Goal: Task Accomplishment & Management: Complete application form

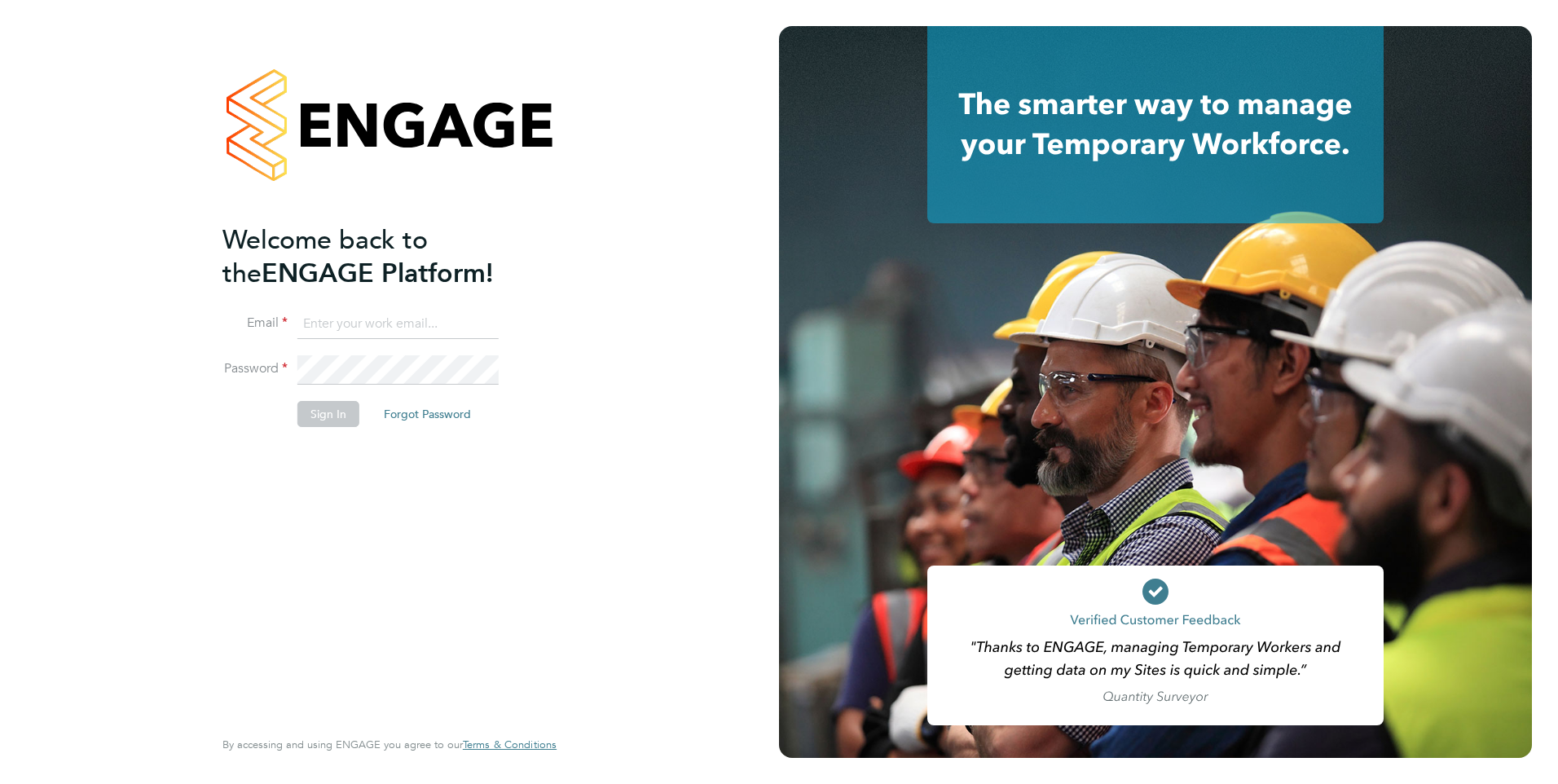
click at [367, 319] on input at bounding box center [398, 324] width 202 height 29
type input "[EMAIL_ADDRESS][DOMAIN_NAME]"
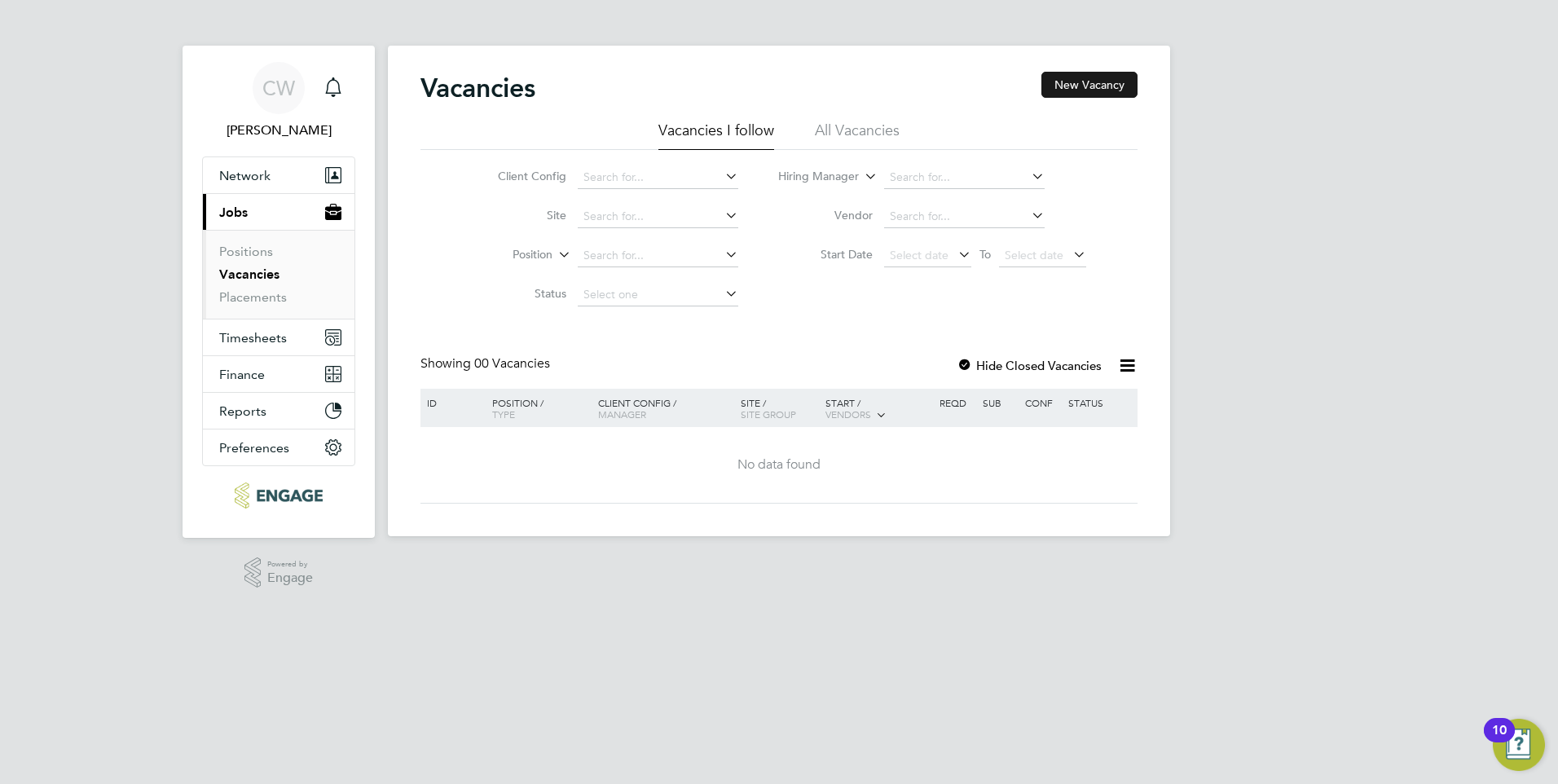
click at [1076, 84] on button "New Vacancy" at bounding box center [1088, 84] width 96 height 26
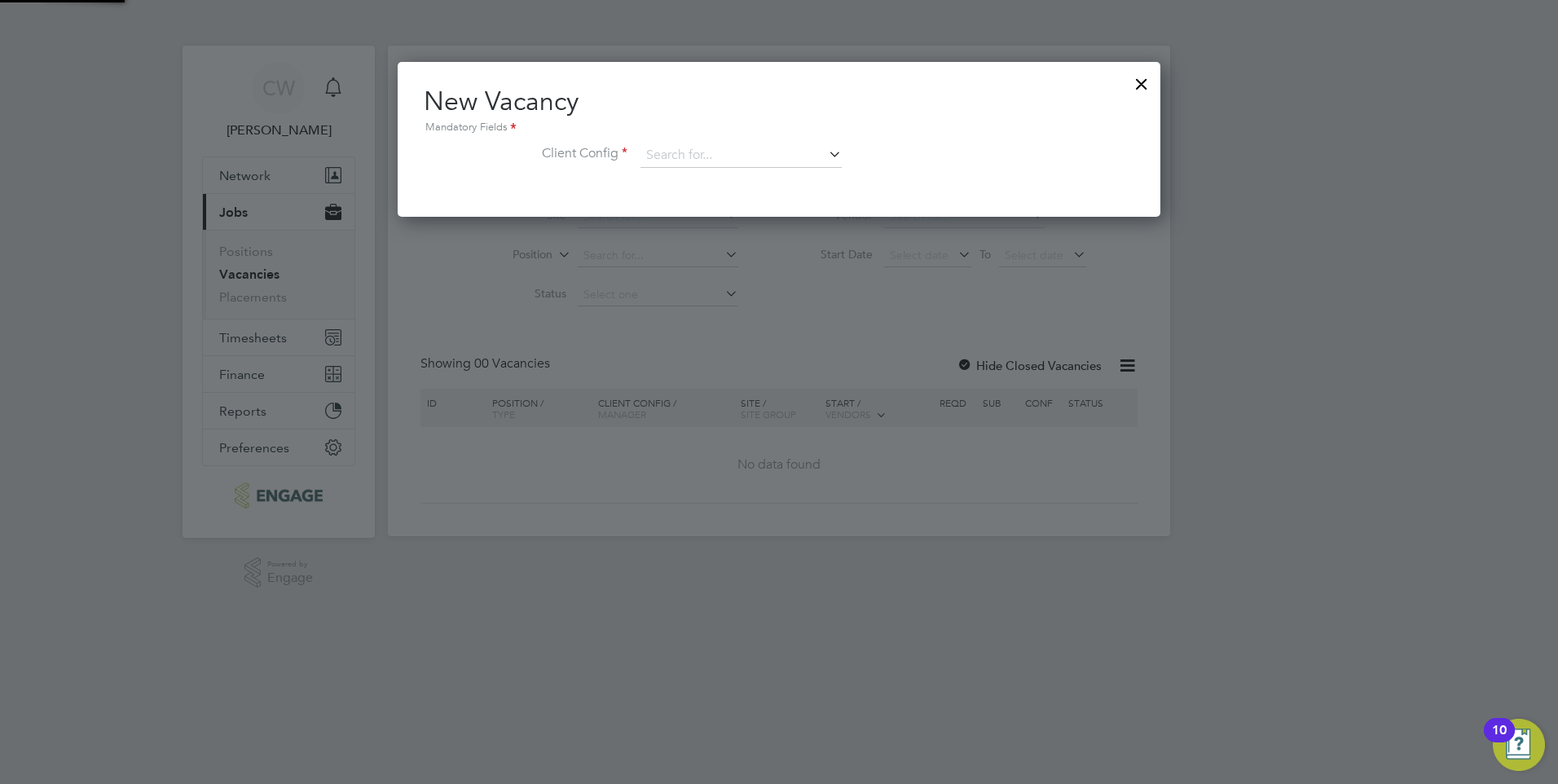
scroll to position [155, 763]
click at [825, 148] on icon at bounding box center [825, 154] width 0 height 23
click at [725, 284] on li "Epping Forest Campus" at bounding box center [752, 289] width 224 height 22
type input "Epping Forest Campus"
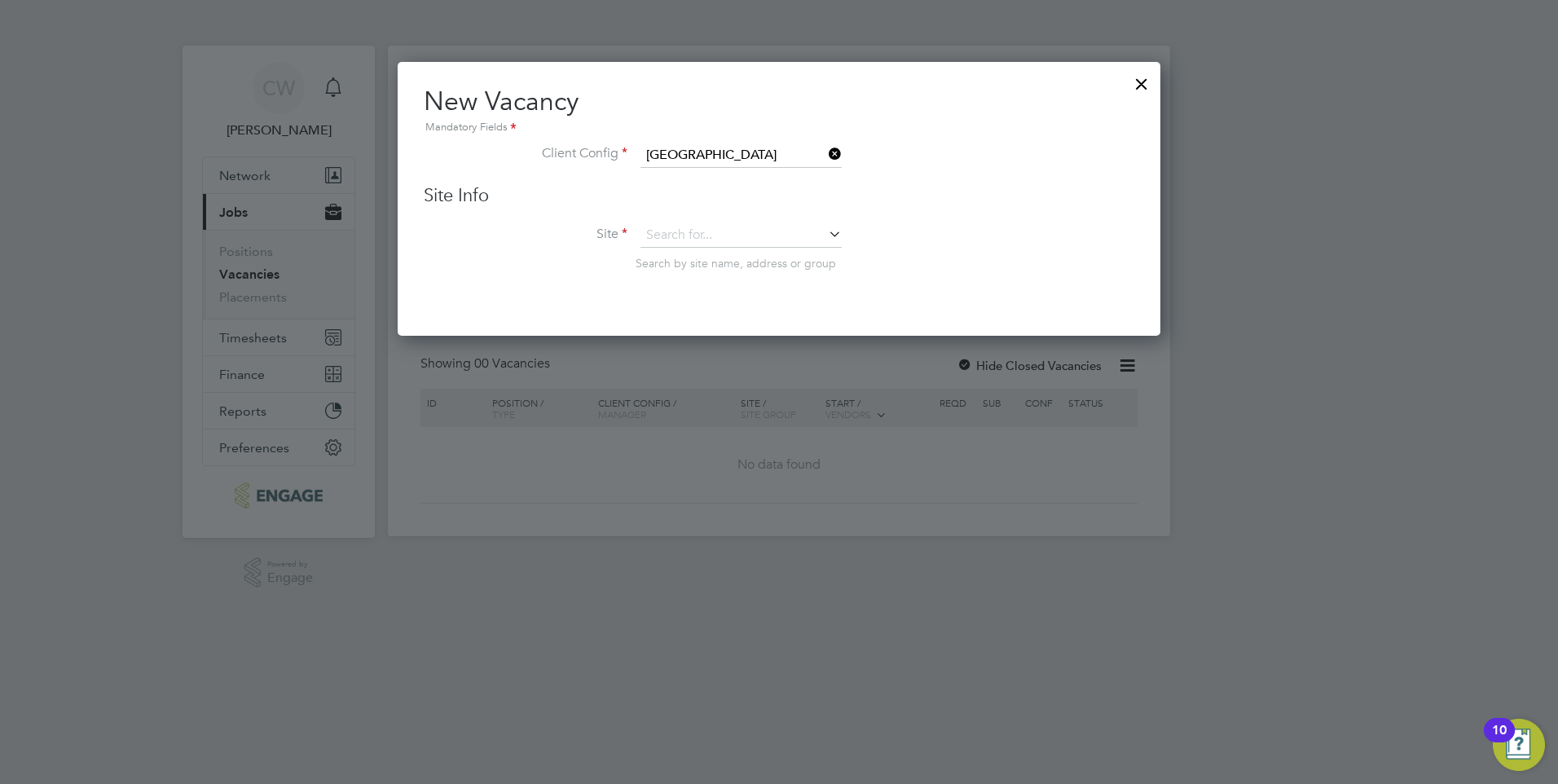
click at [825, 233] on icon at bounding box center [825, 234] width 0 height 23
click at [778, 294] on li "SE ND" at bounding box center [741, 303] width 202 height 22
type input "SEND"
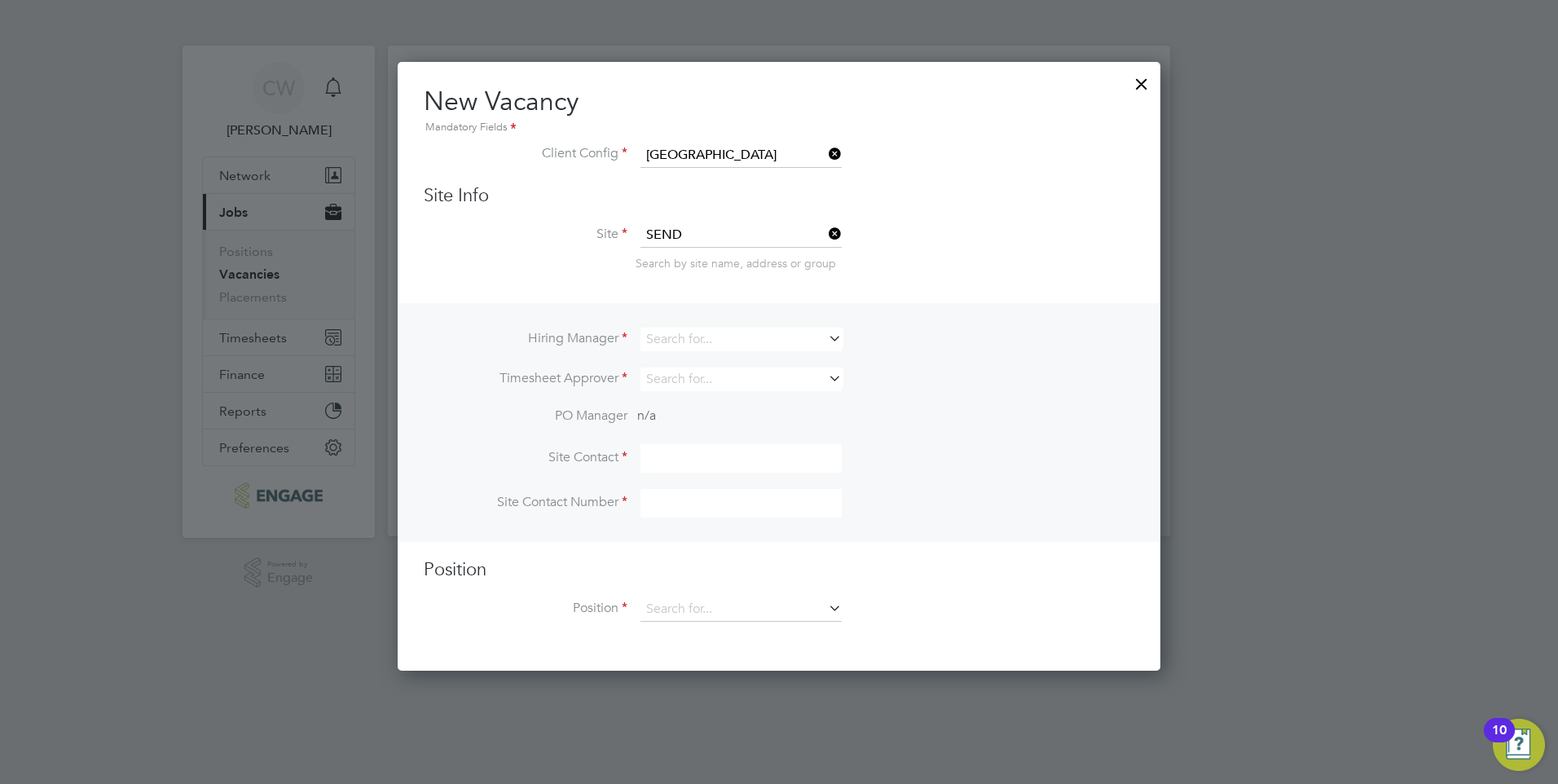
click at [825, 345] on icon at bounding box center [825, 338] width 0 height 23
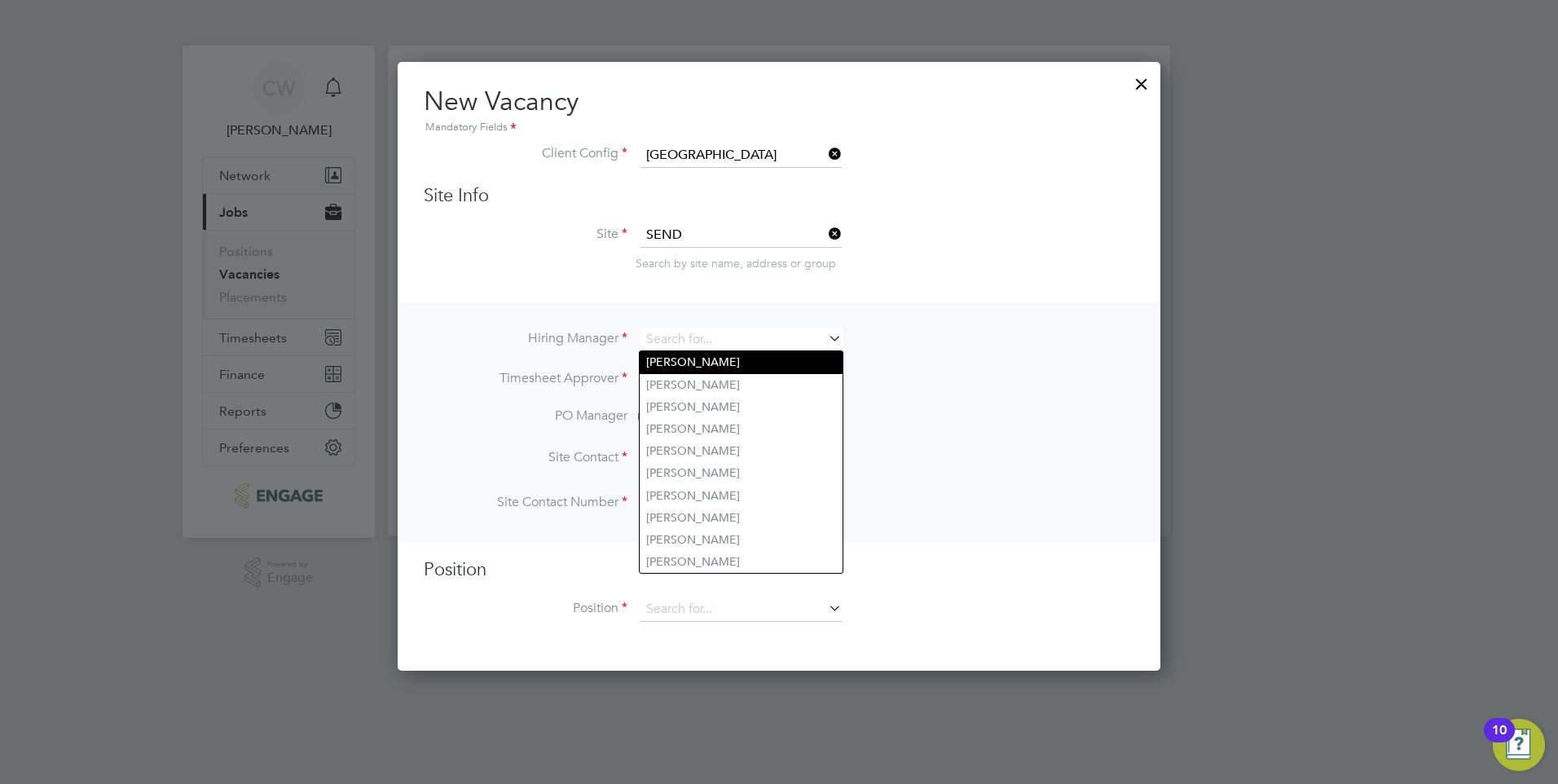
type input "v"
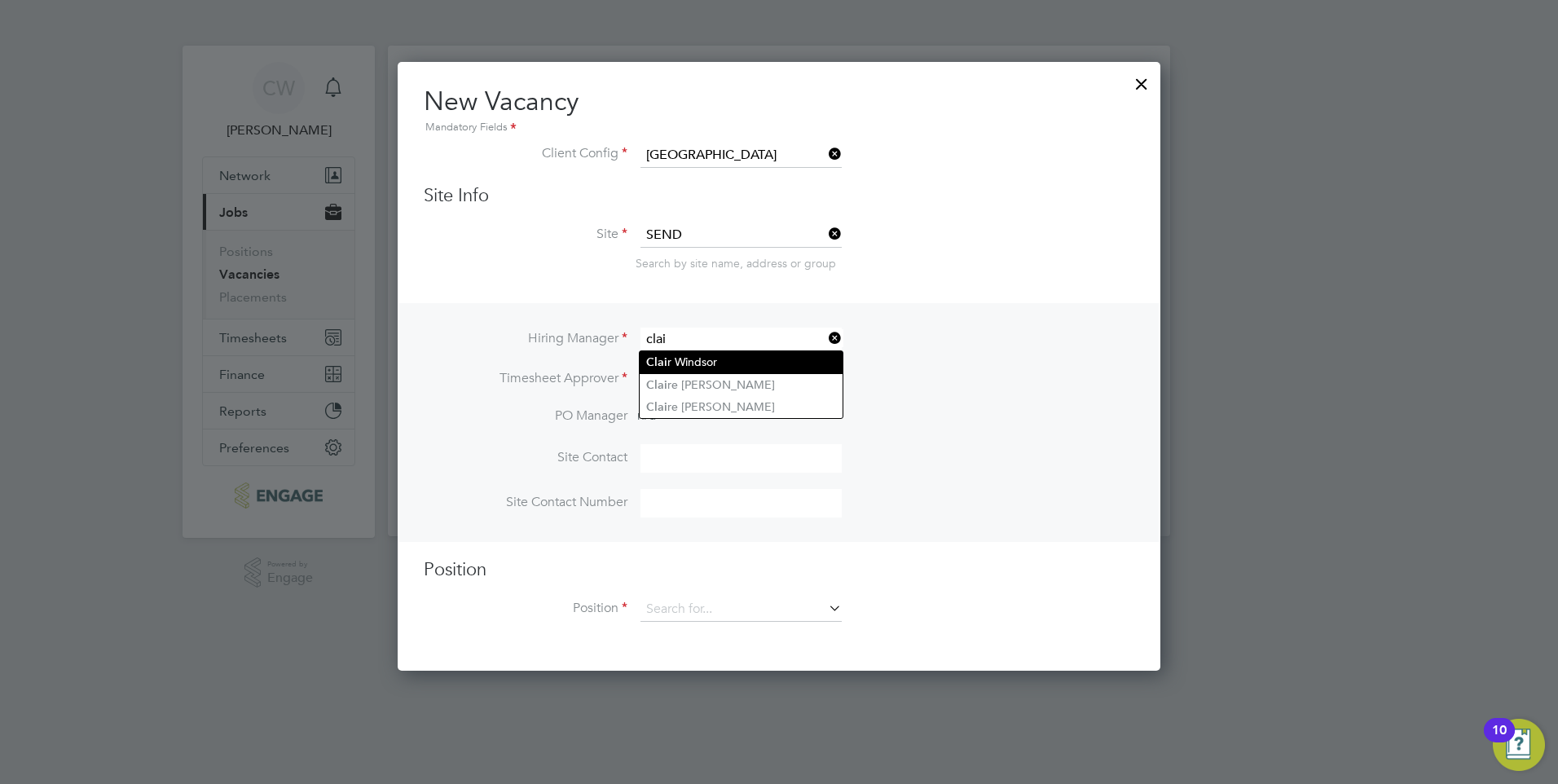
click at [770, 358] on li "Clai r Windsor" at bounding box center [741, 361] width 202 height 22
type input "Clair Windsor"
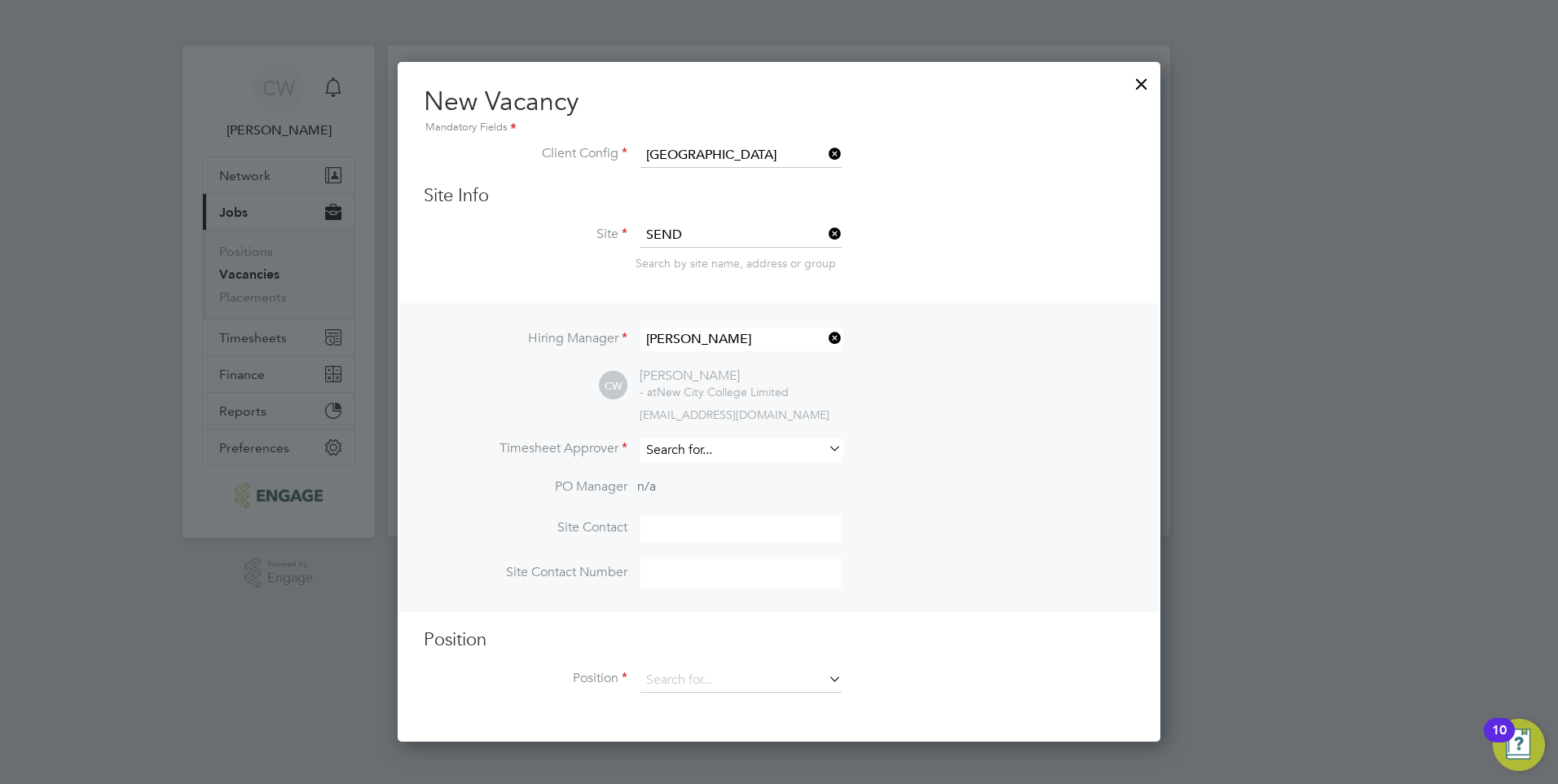
click at [821, 451] on input at bounding box center [741, 449] width 202 height 24
click at [732, 468] on li "Sia n Cappi" at bounding box center [741, 473] width 202 height 22
type input "Sian Cappi"
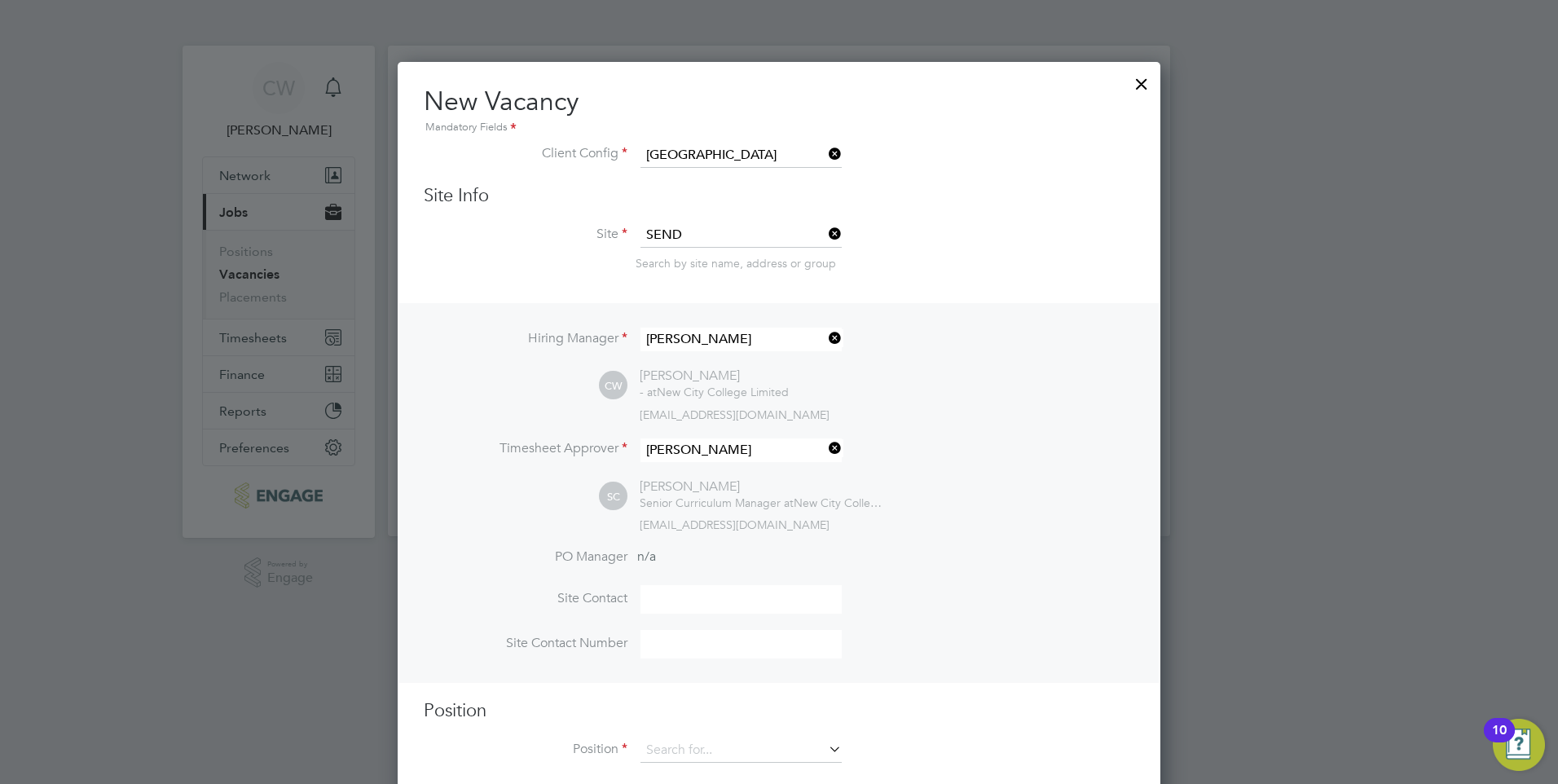
scroll to position [29, 0]
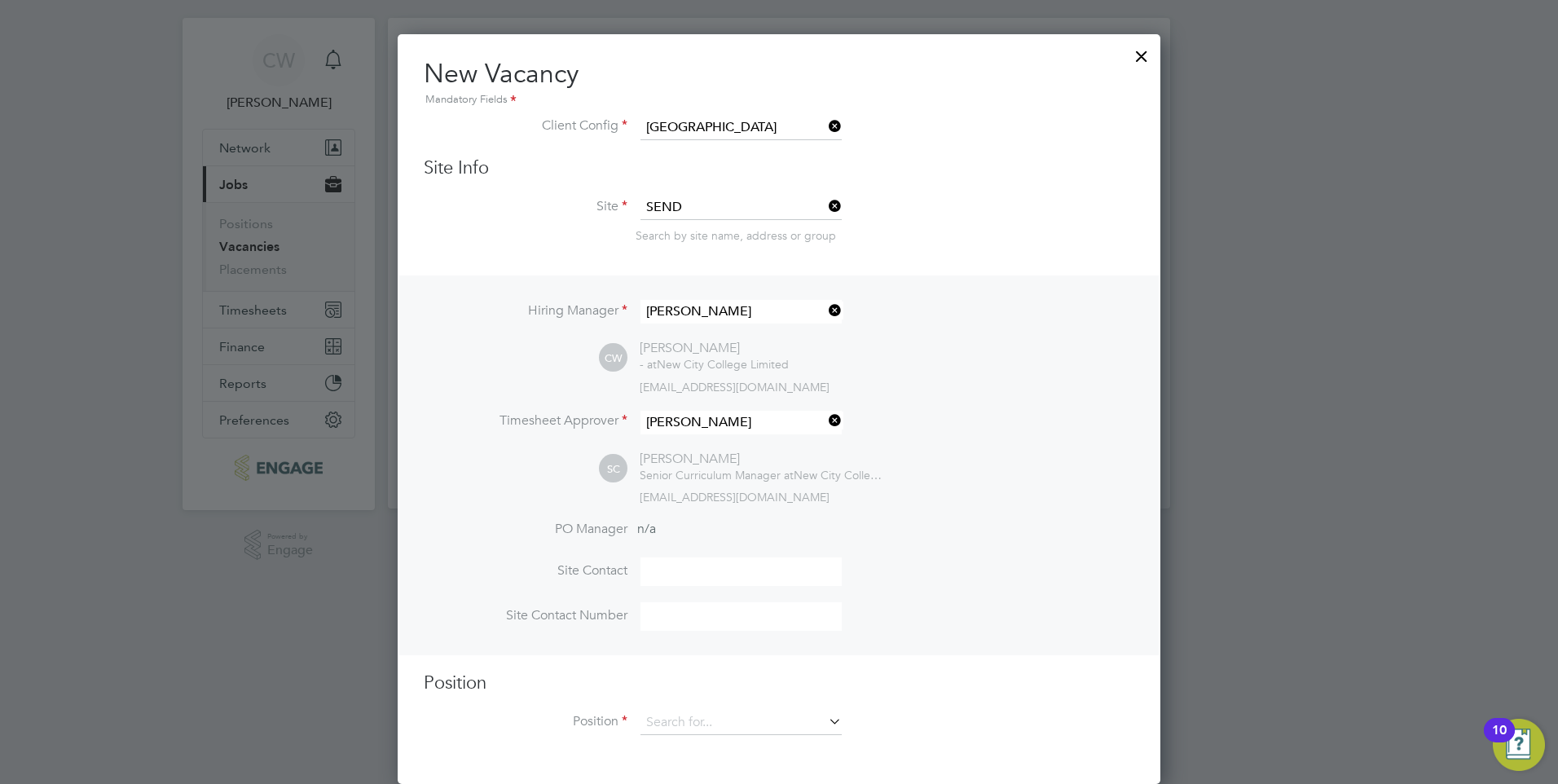
click at [702, 571] on input at bounding box center [741, 571] width 202 height 29
click at [692, 621] on input at bounding box center [741, 616] width 202 height 29
click at [702, 571] on input at bounding box center [741, 571] width 202 height 29
type input "Sian Cappi"
click at [669, 612] on input at bounding box center [741, 616] width 202 height 29
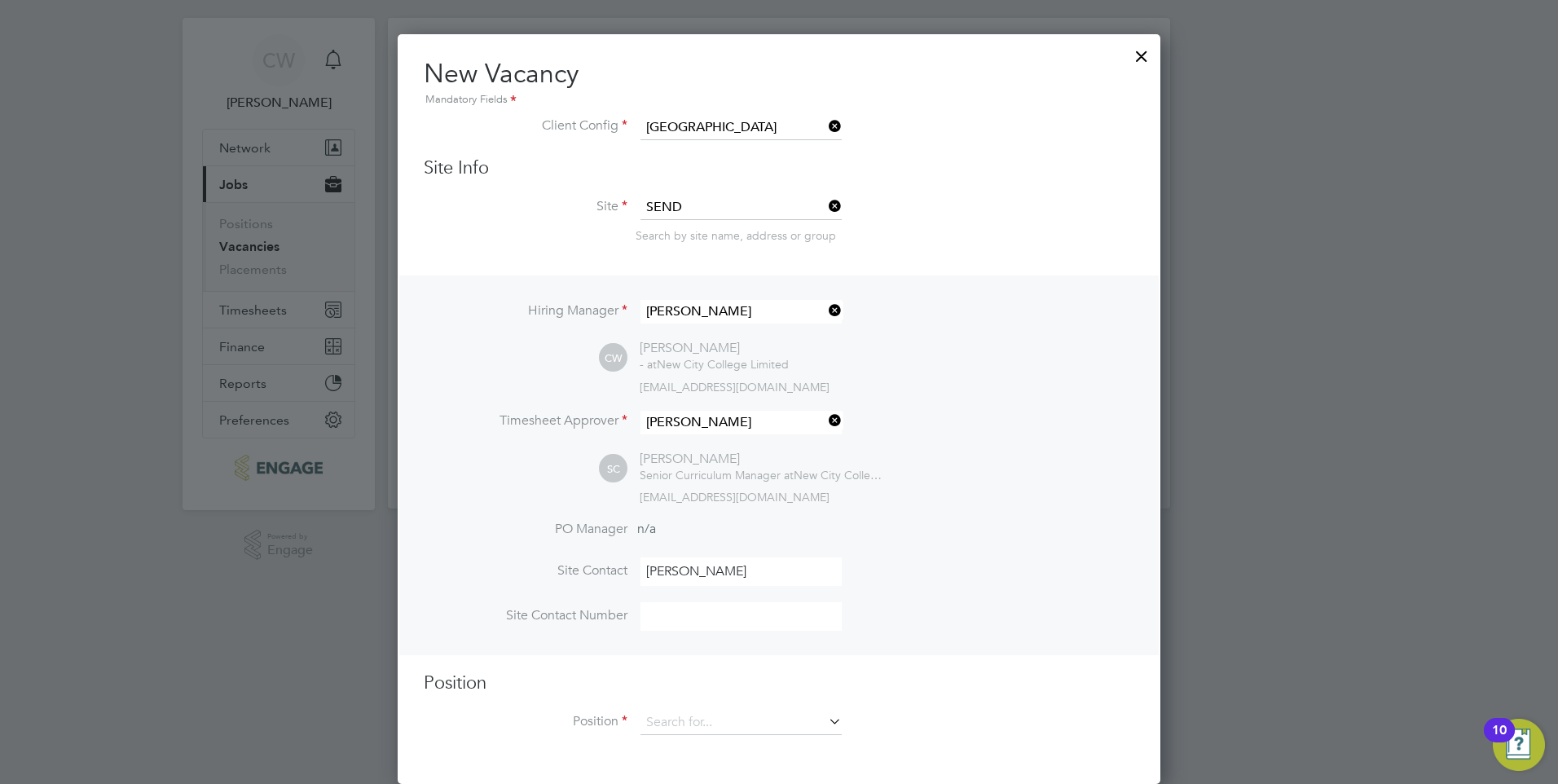
click at [708, 619] on input at bounding box center [741, 616] width 202 height 29
type input "Ext 172685"
click at [825, 717] on icon at bounding box center [825, 721] width 0 height 23
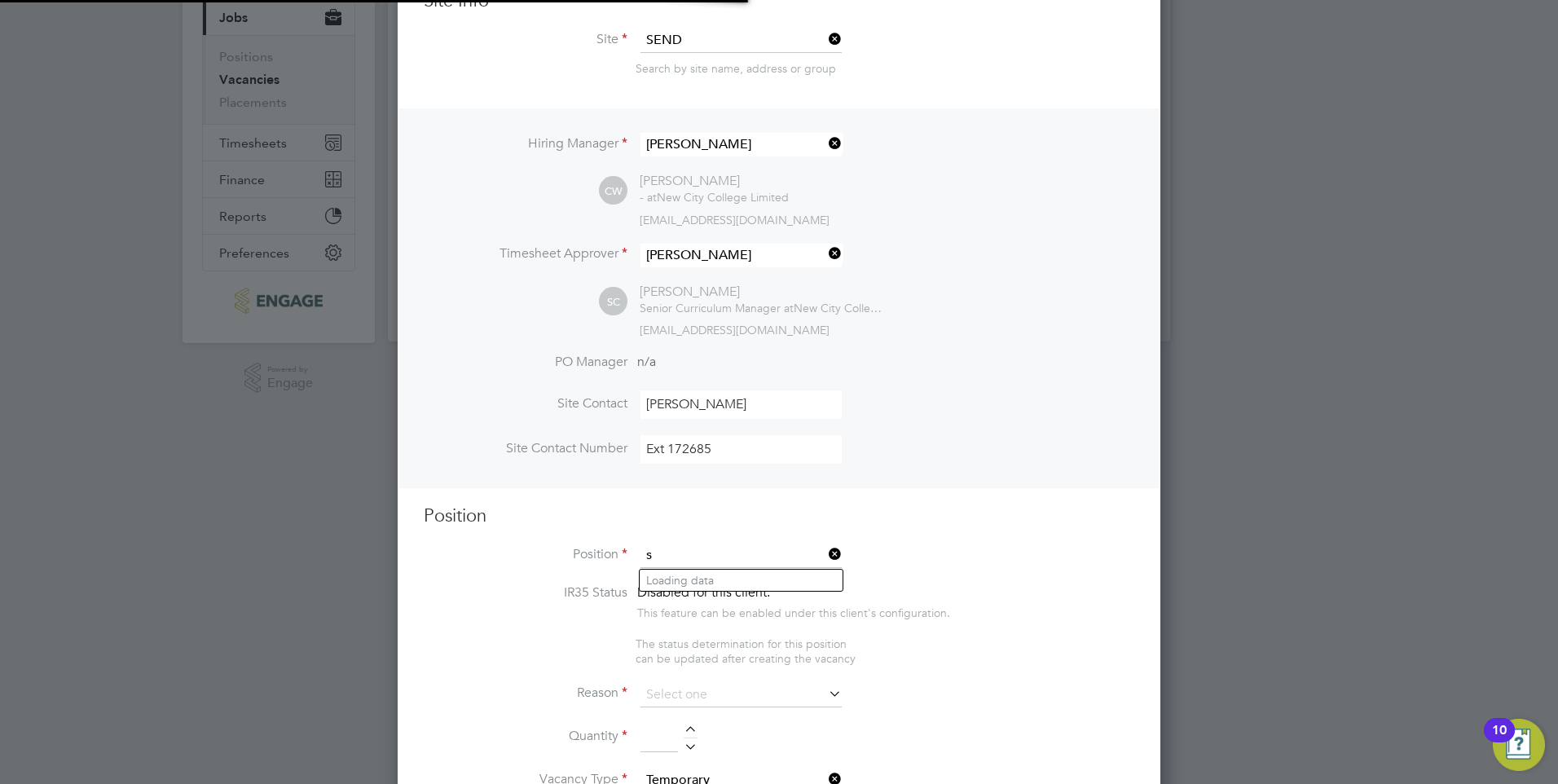
scroll to position [2510, 763]
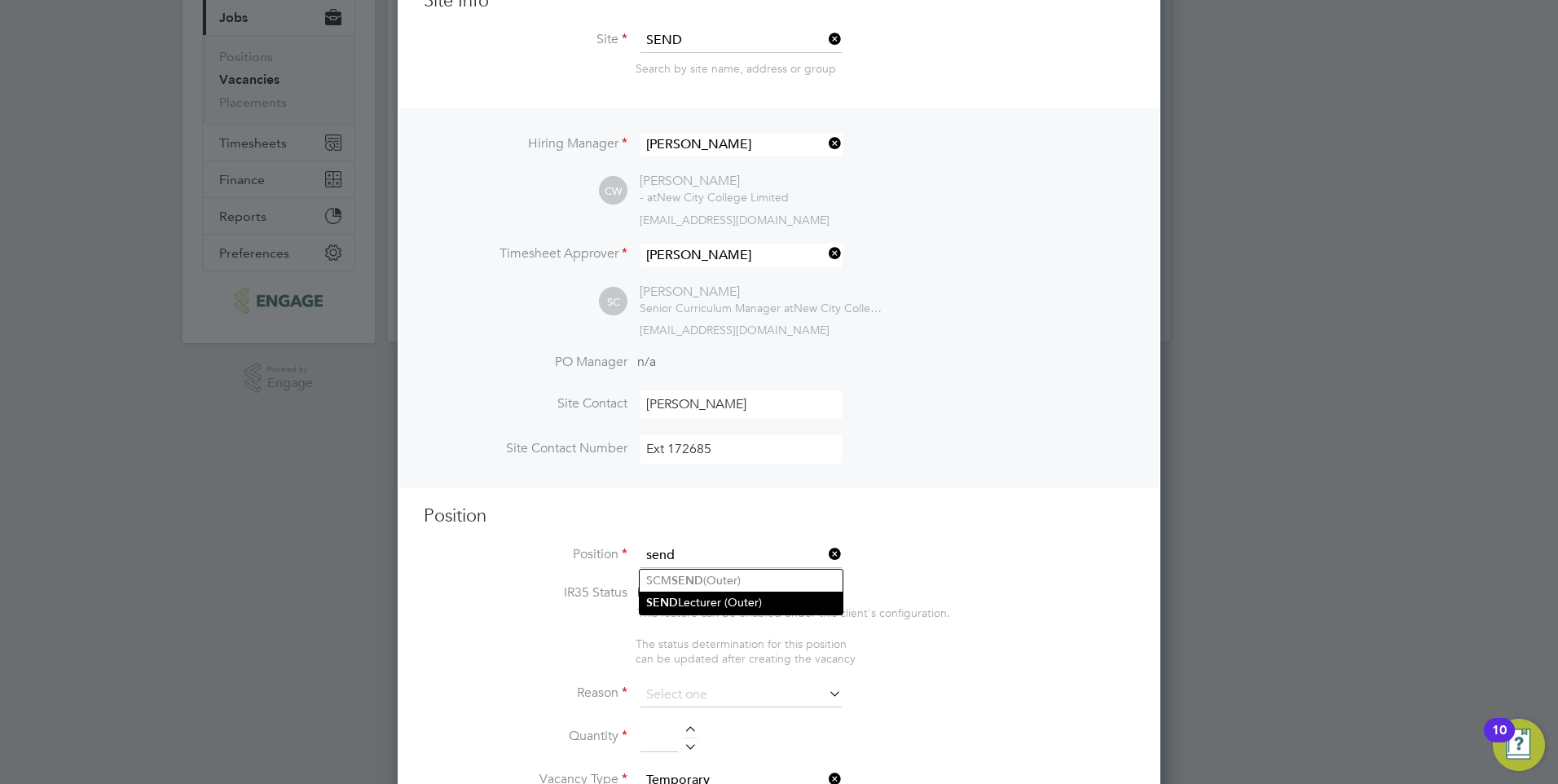
click at [761, 599] on li "SEND Lecturer (Outer)" at bounding box center [741, 602] width 202 height 22
type input "SEND Lecturer (Outer)"
type textarea "PURPOSE OF JOB: • To teach and assess learning on a range of courses, which inc…"
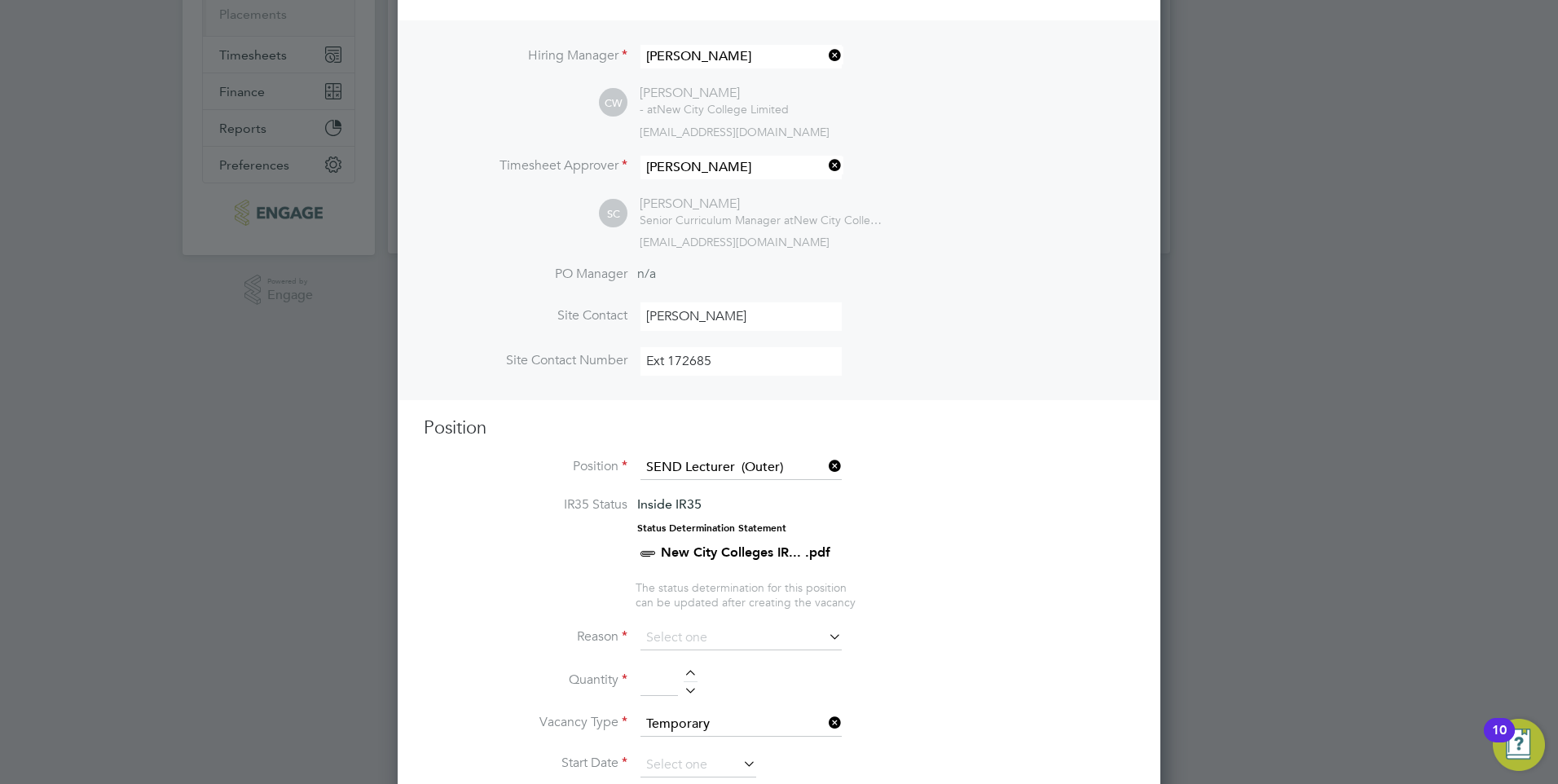
scroll to position [357, 0]
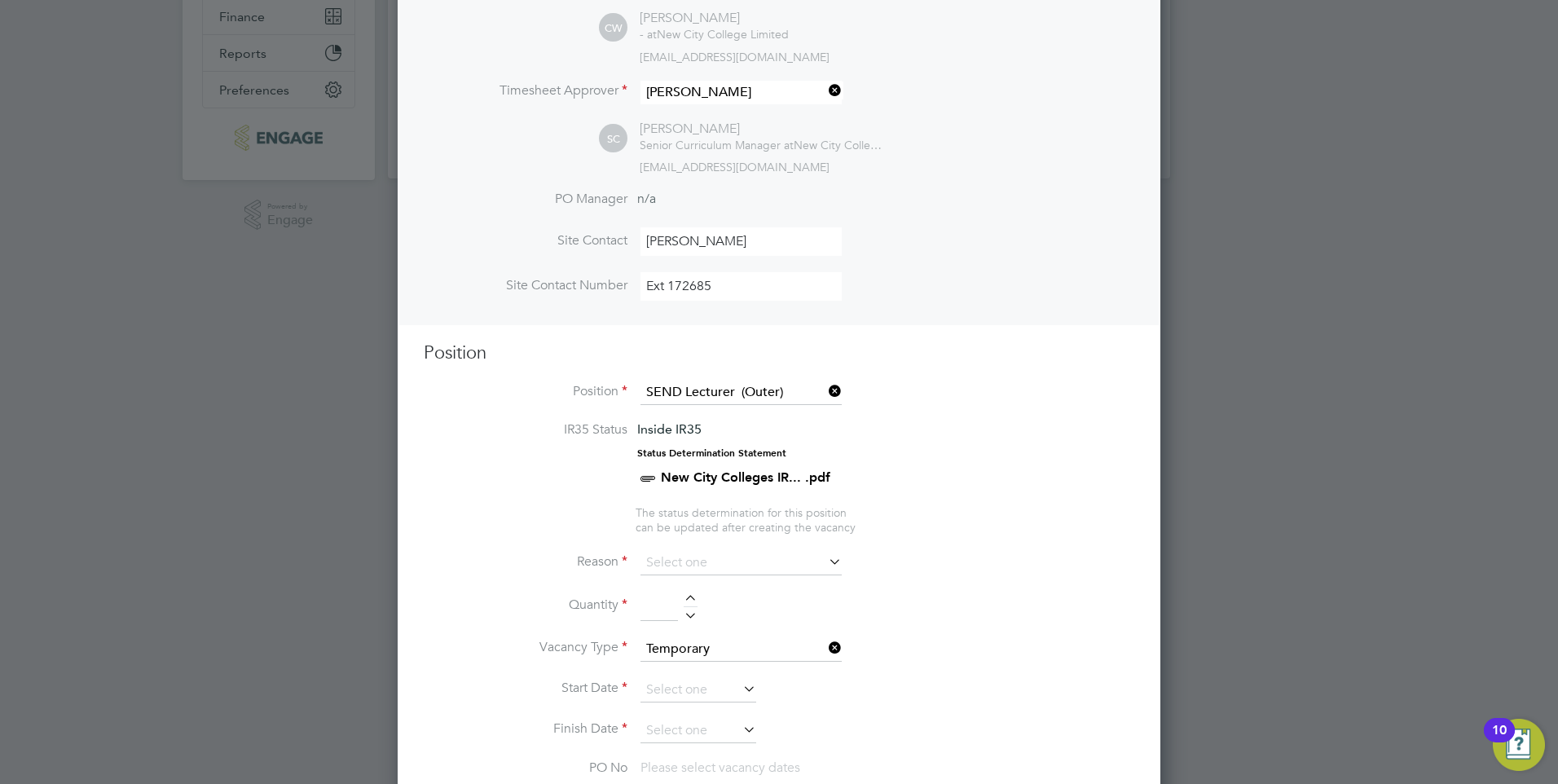
click at [825, 570] on icon at bounding box center [825, 562] width 0 height 23
click at [728, 563] on input at bounding box center [741, 563] width 202 height 25
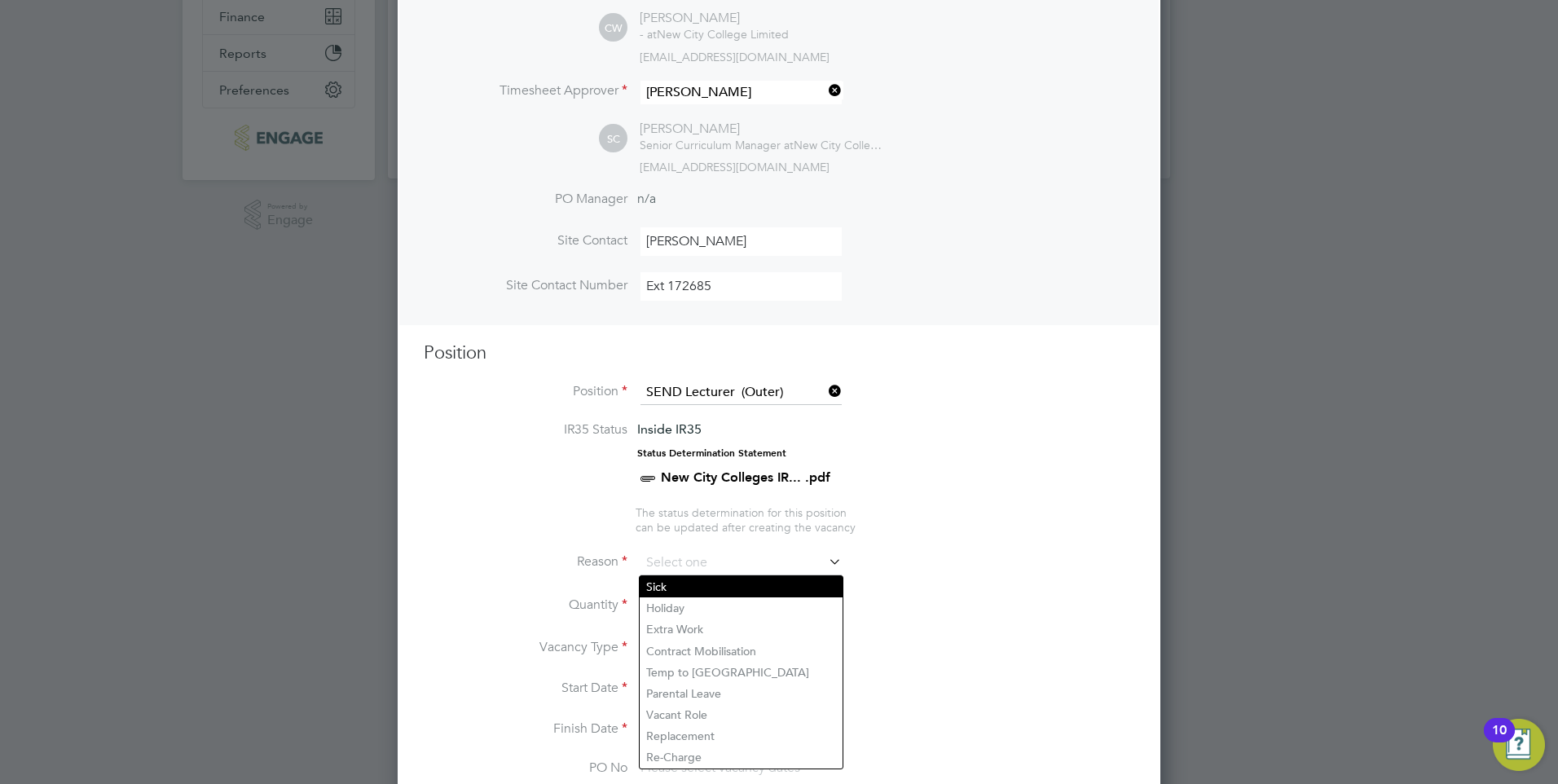
click at [790, 591] on li "Sick" at bounding box center [741, 586] width 202 height 21
type input "Sick"
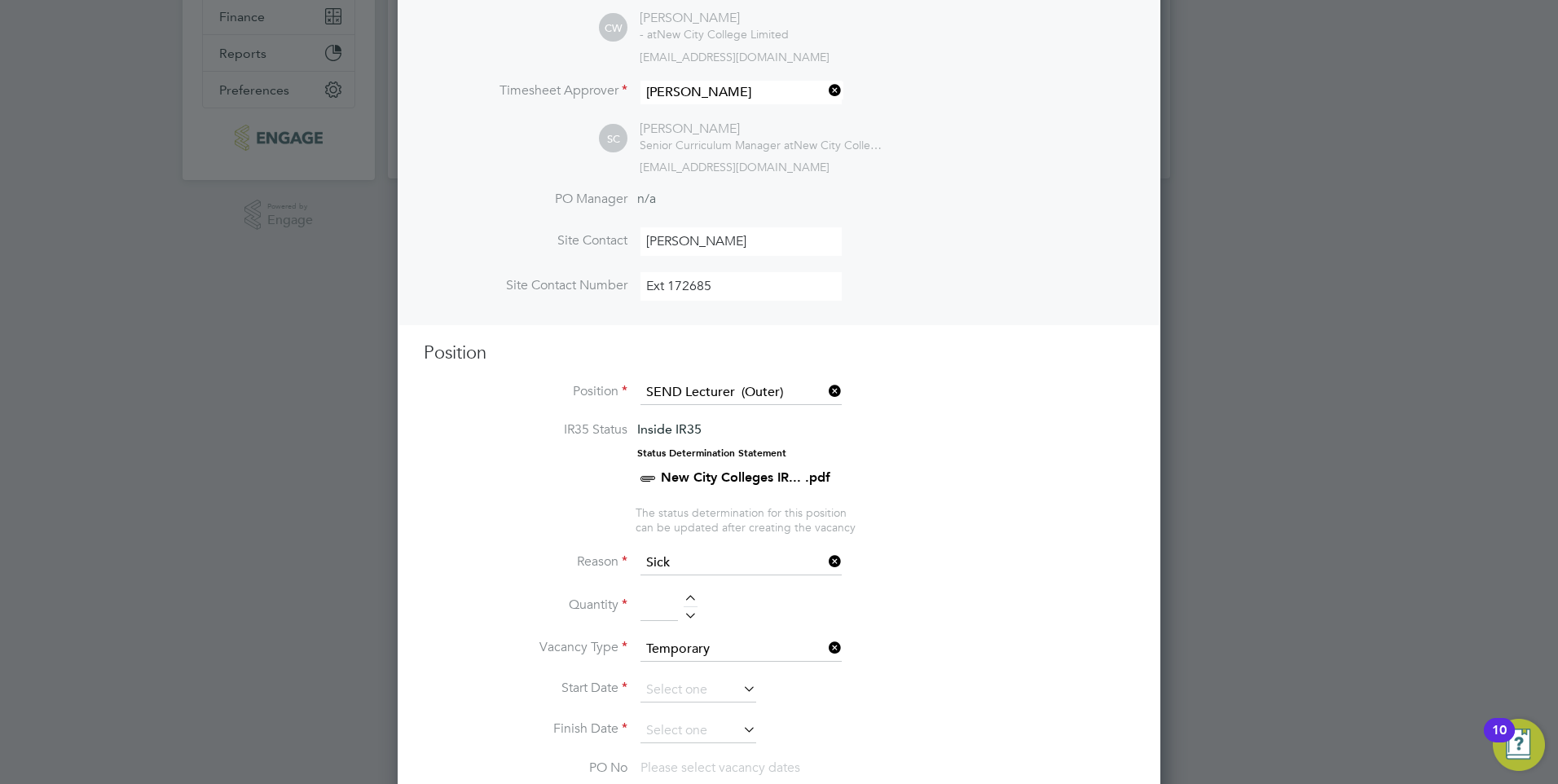
click at [689, 601] on div at bounding box center [690, 601] width 14 height 11
type input "1"
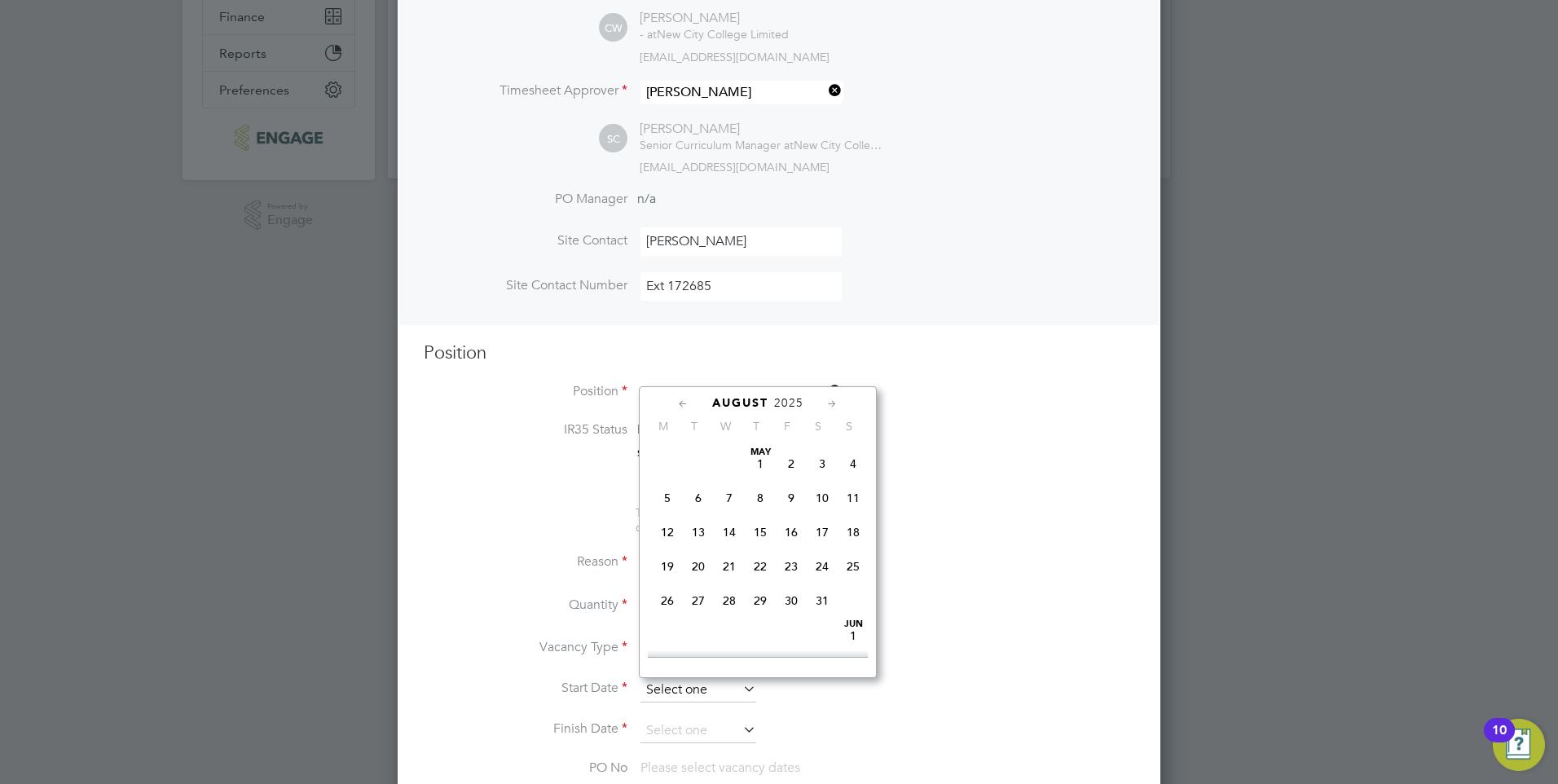
click at [733, 691] on input at bounding box center [699, 690] width 116 height 25
click at [668, 566] on span "Sep 1" at bounding box center [667, 550] width 31 height 31
type input "01 Sep 2025"
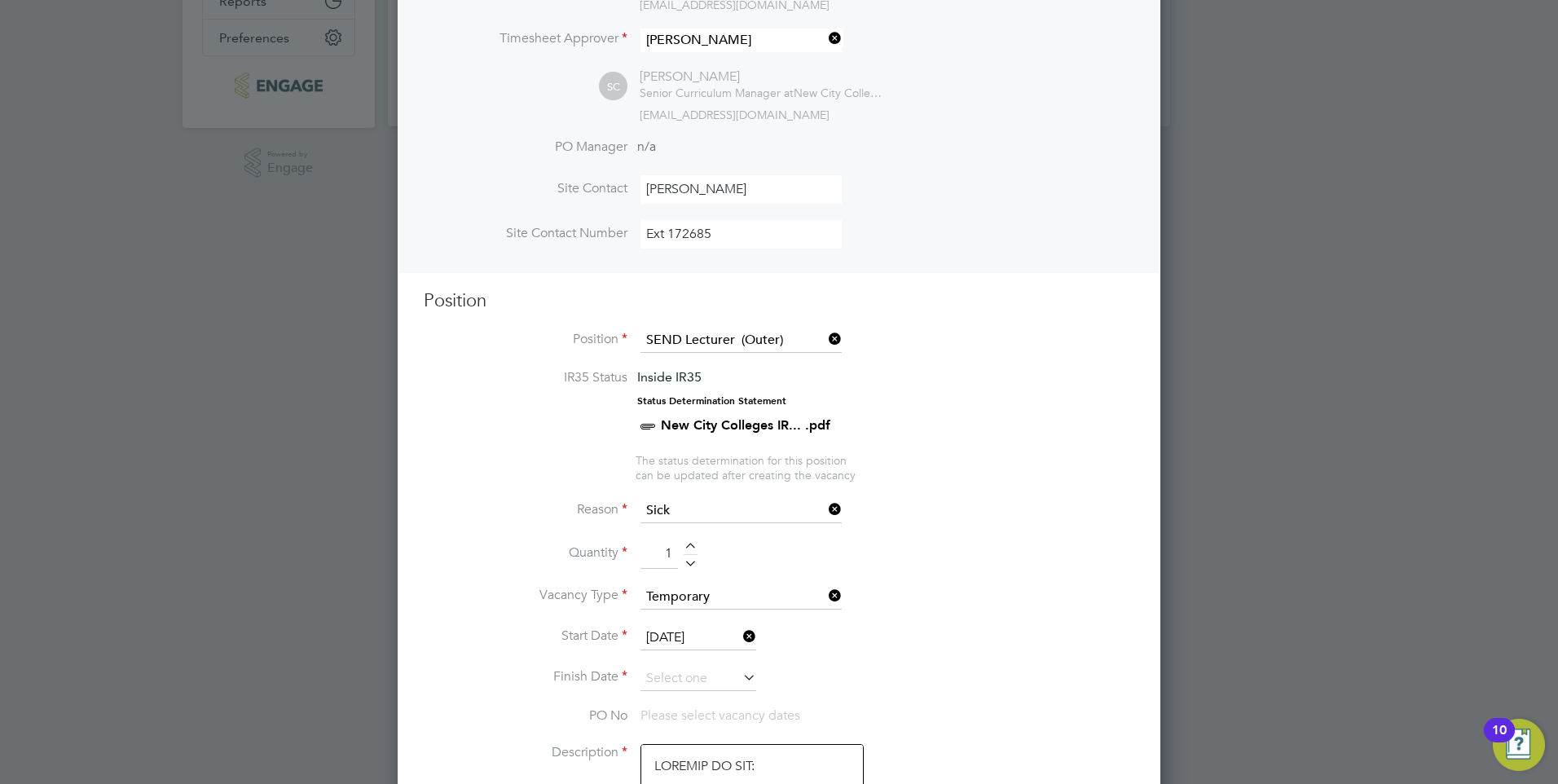
scroll to position [521, 0]
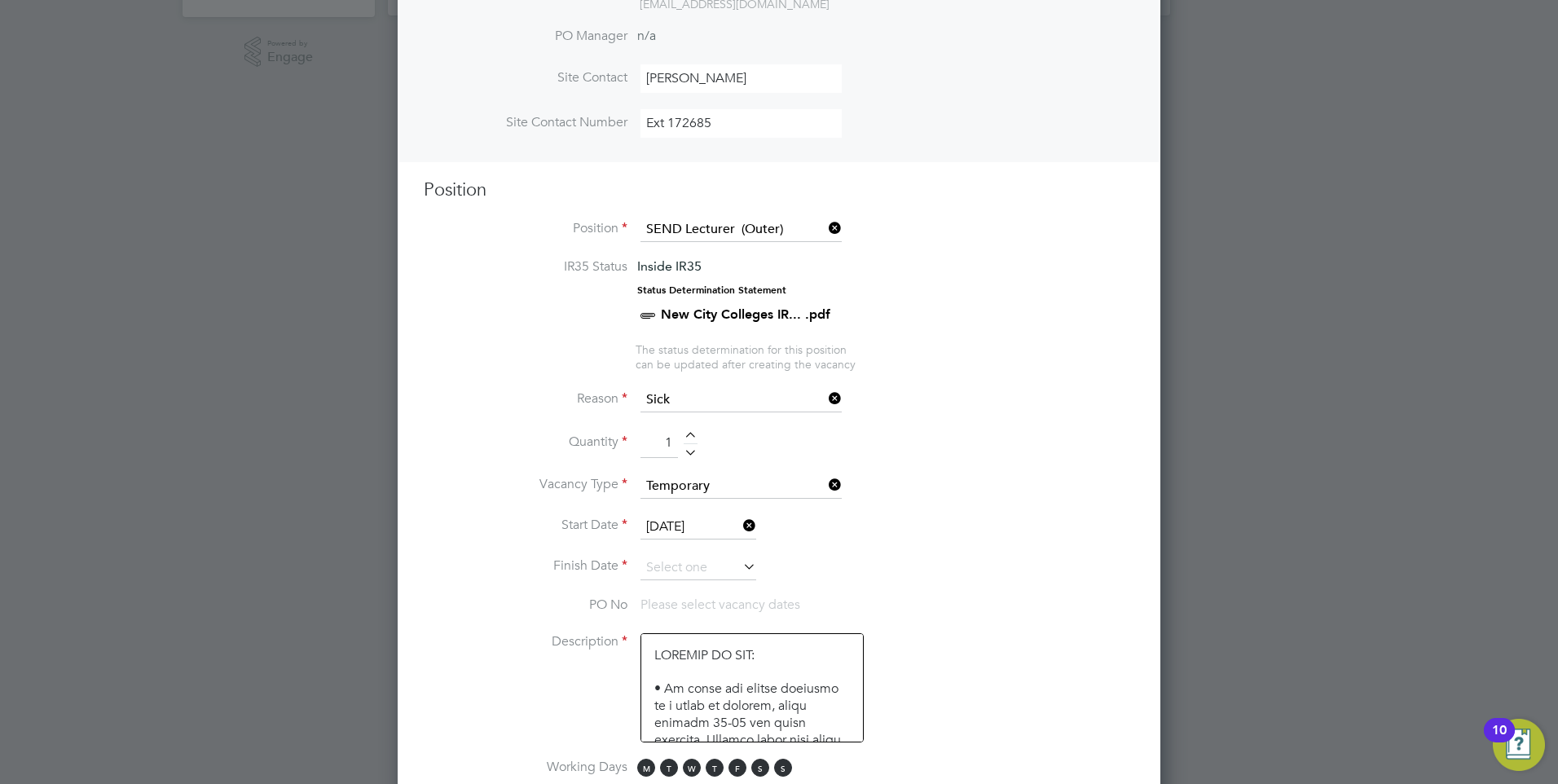
click at [740, 569] on icon at bounding box center [740, 566] width 0 height 23
